Goal: Task Accomplishment & Management: Use online tool/utility

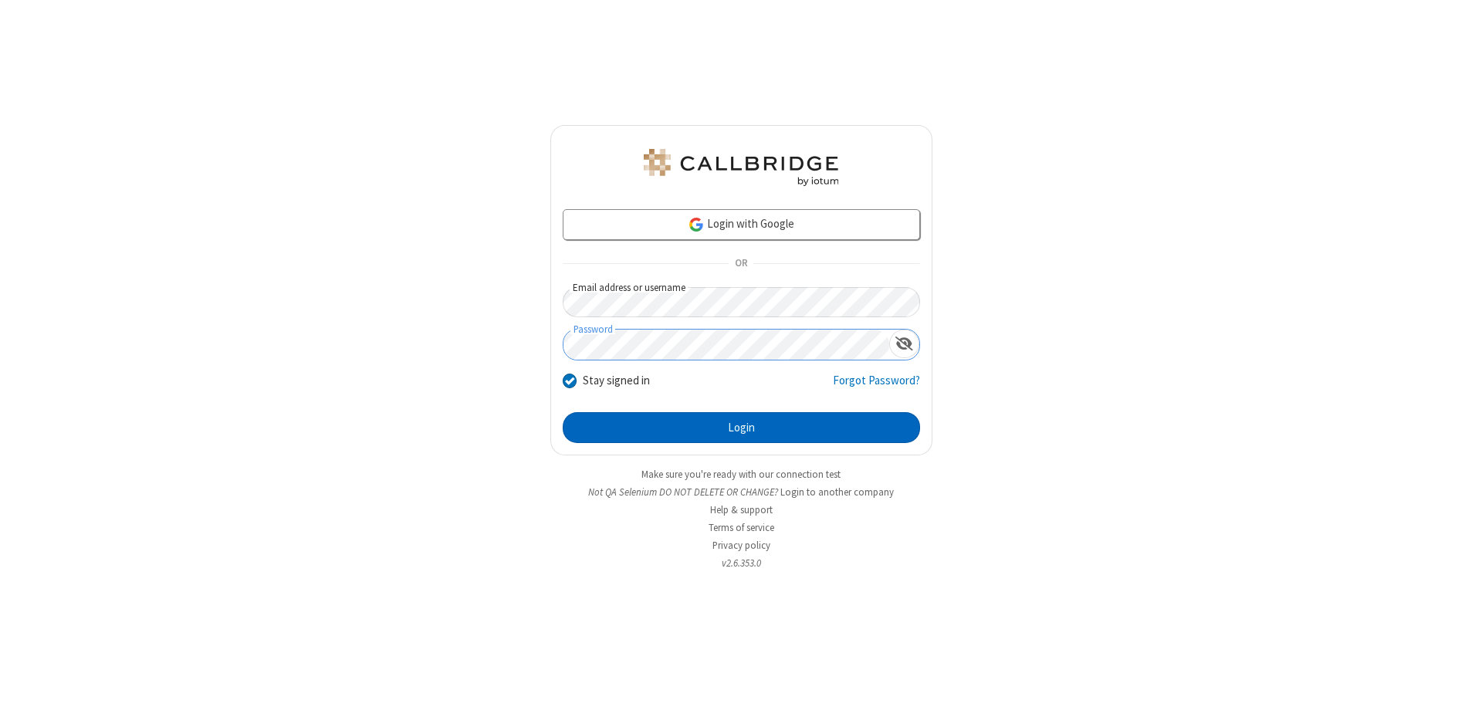
click at [741, 428] on button "Login" at bounding box center [741, 427] width 357 height 31
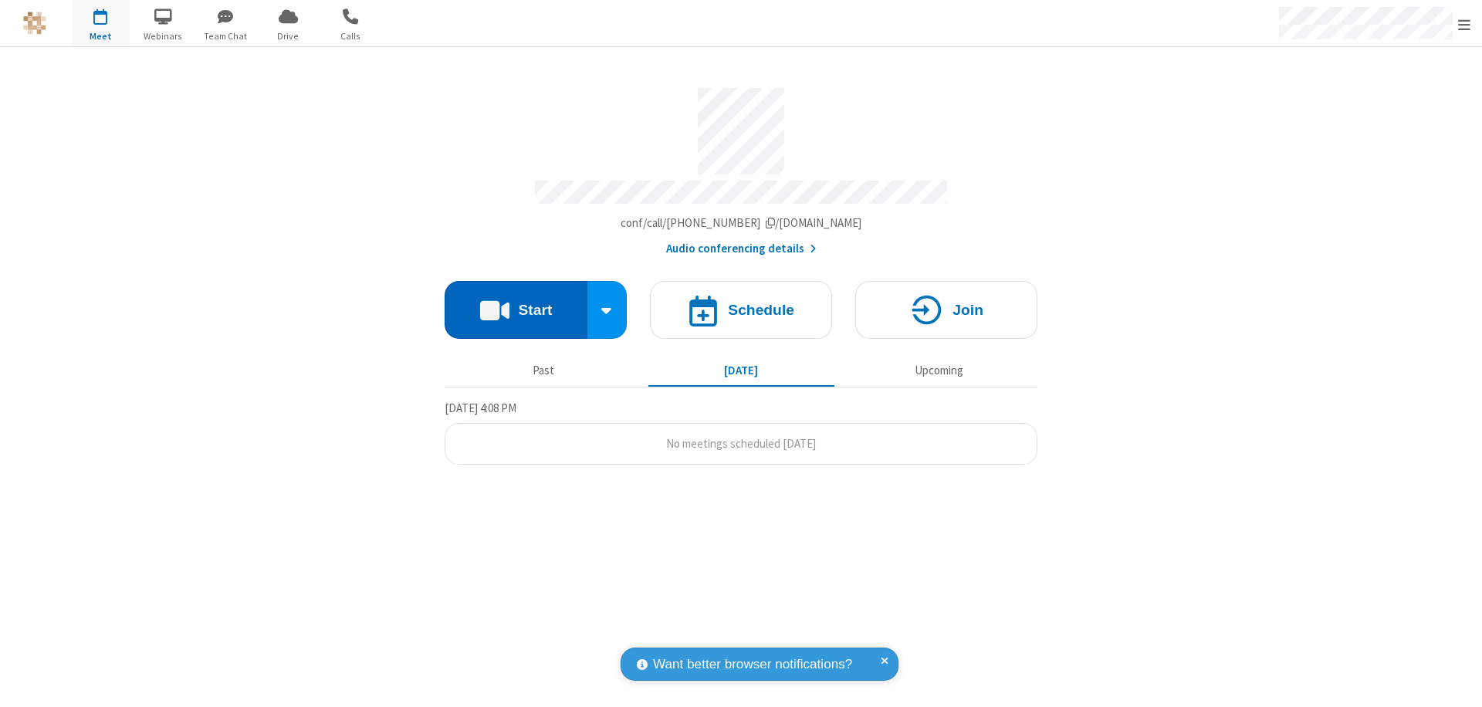
click at [516, 303] on button "Start" at bounding box center [516, 310] width 143 height 58
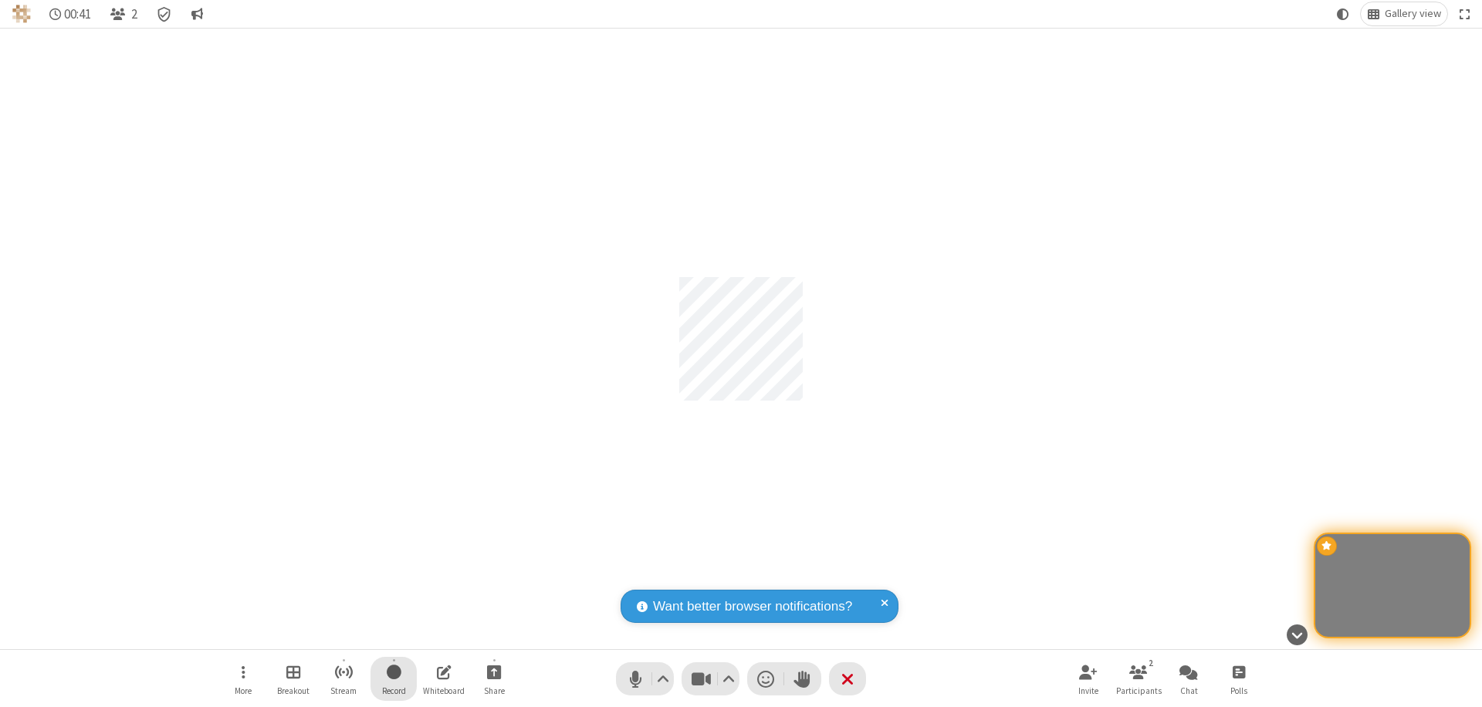
click at [394, 678] on span "Start recording" at bounding box center [394, 671] width 15 height 19
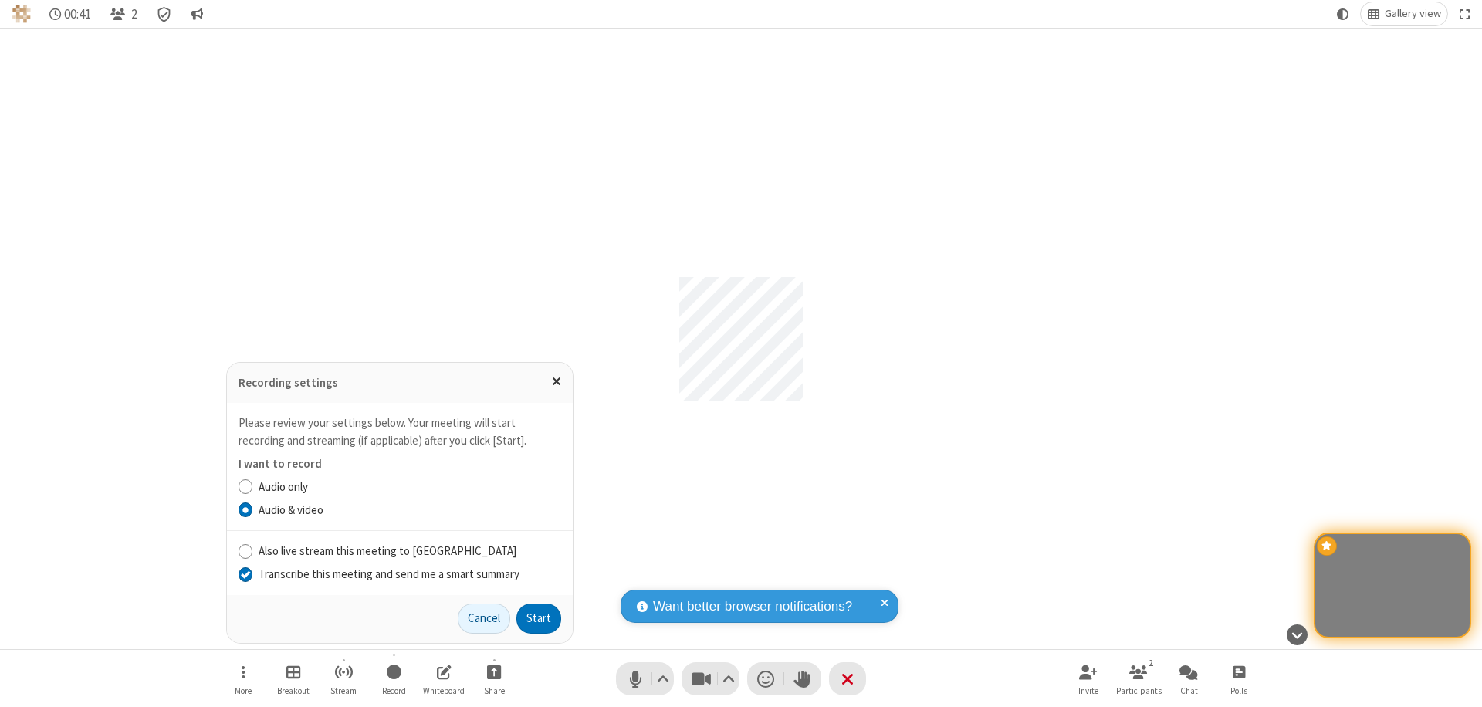
click at [245, 573] on input "Transcribe this meeting and send me a smart summary" at bounding box center [245, 574] width 15 height 16
click at [409, 509] on label "Audio & video" at bounding box center [410, 511] width 303 height 18
click at [253, 509] on input "Audio & video" at bounding box center [245, 510] width 15 height 16
click at [539, 618] on button "Start" at bounding box center [538, 618] width 45 height 31
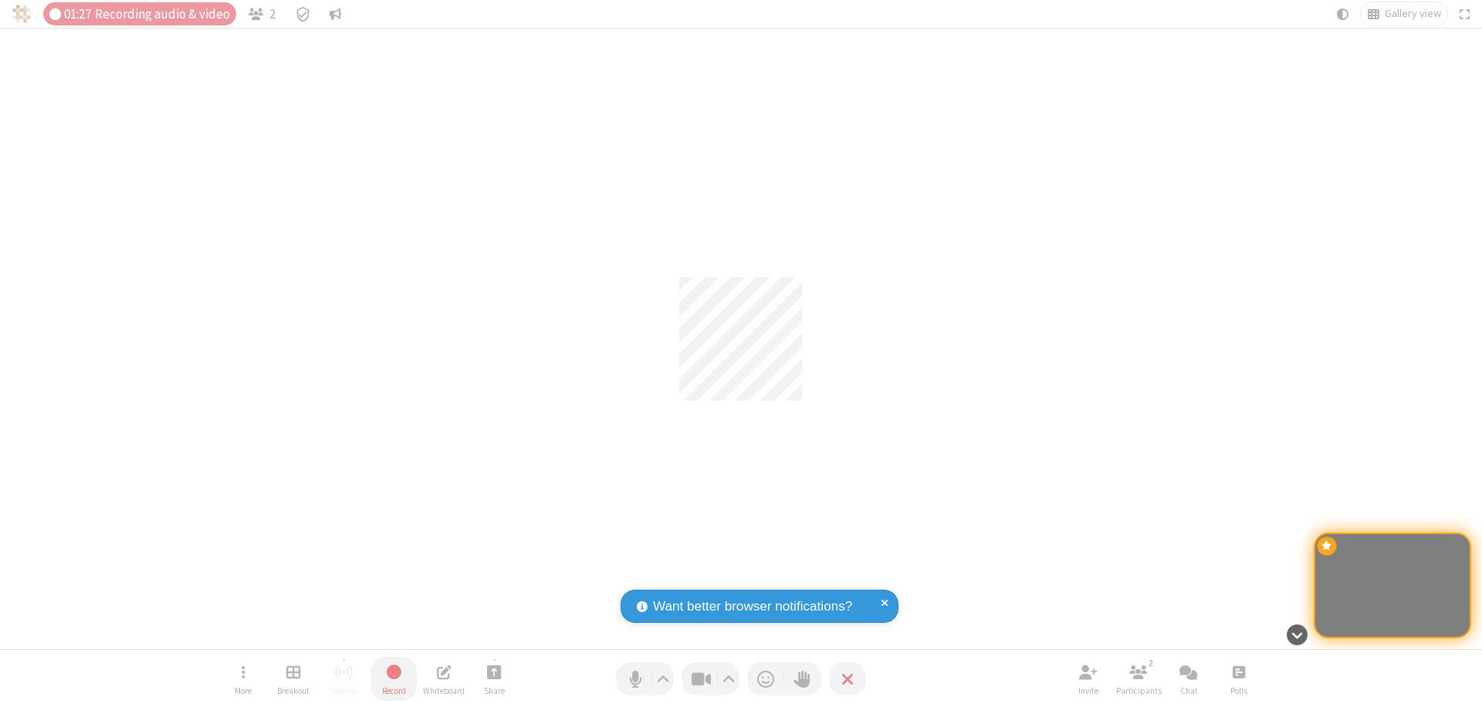
click at [394, 678] on span "Stop recording" at bounding box center [393, 671] width 18 height 19
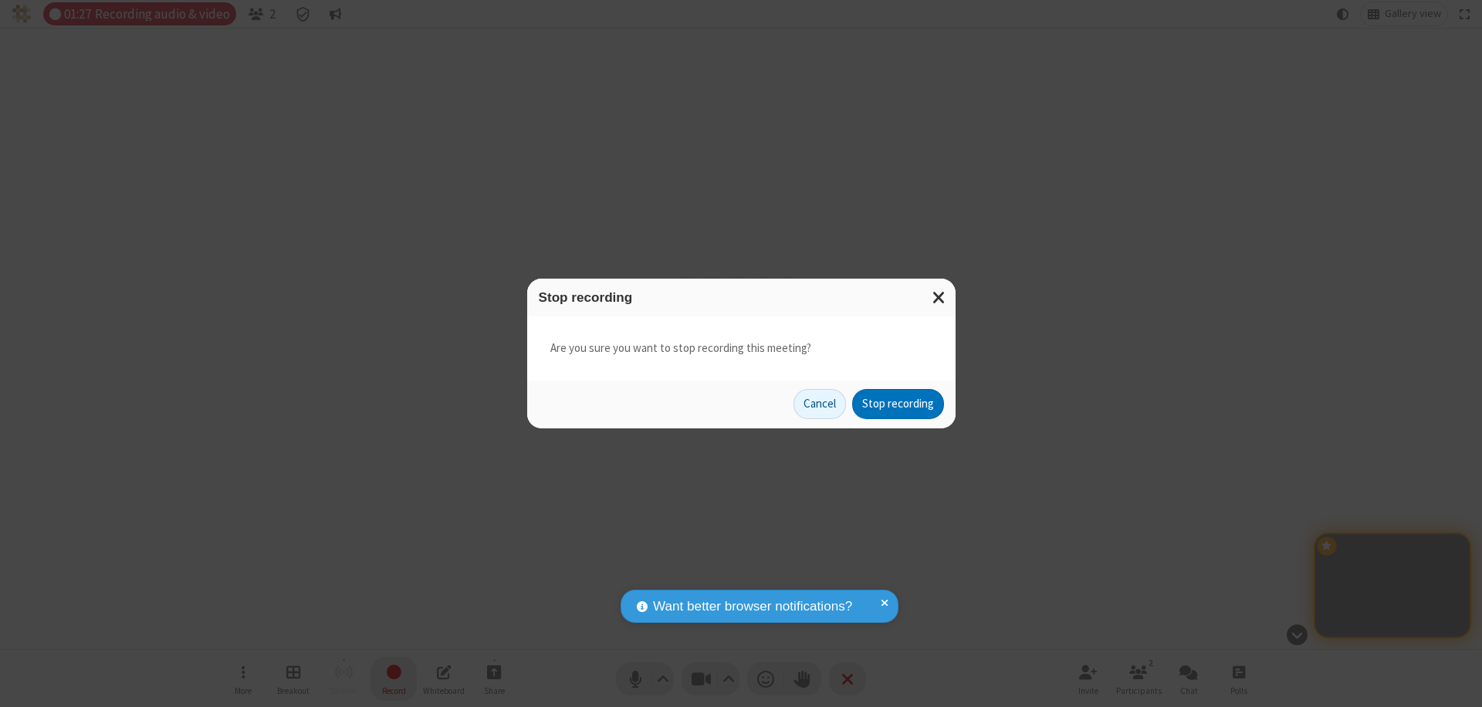
click at [898, 404] on button "Stop recording" at bounding box center [898, 404] width 92 height 31
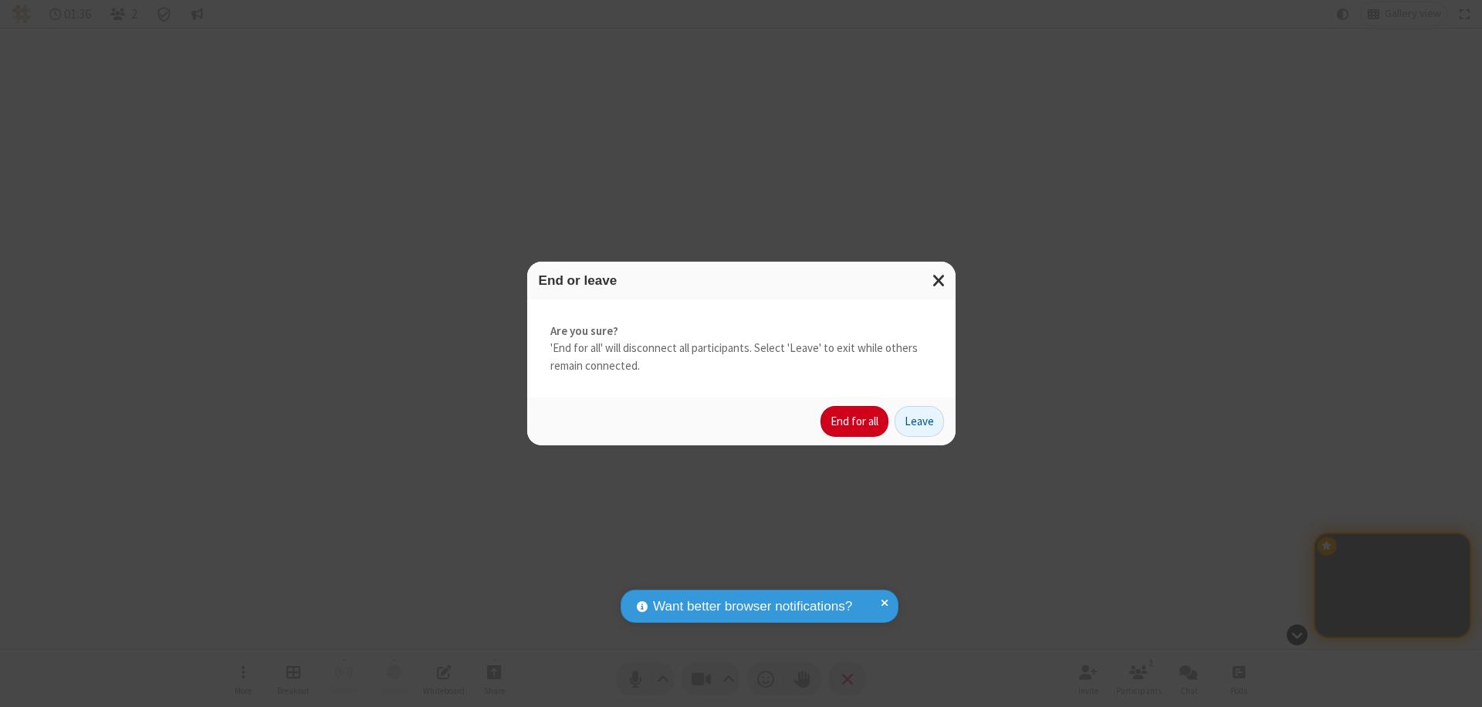
click at [855, 421] on button "End for all" at bounding box center [854, 421] width 68 height 31
